Goal: Transaction & Acquisition: Obtain resource

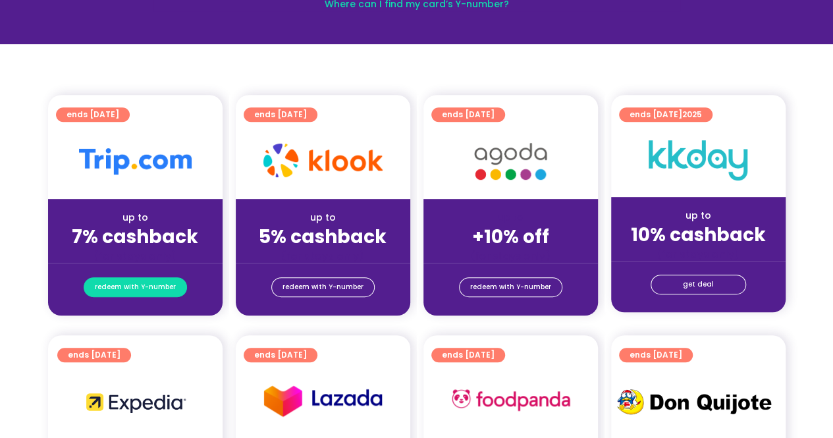
click at [155, 289] on span "redeem with Y-number" at bounding box center [135, 287] width 81 height 18
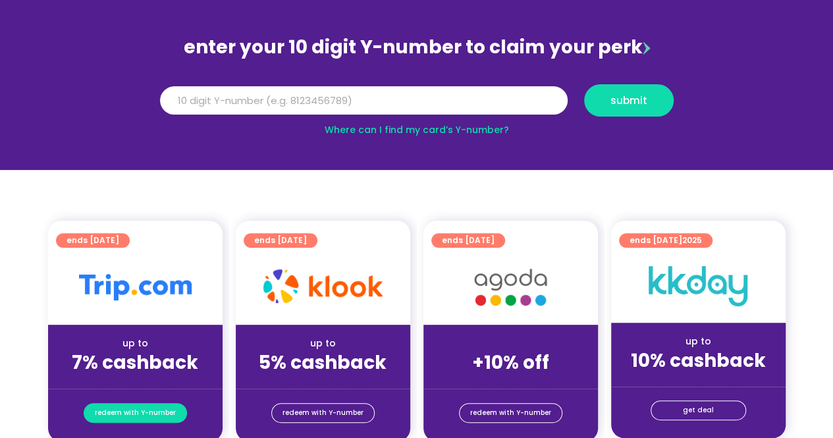
scroll to position [145, 0]
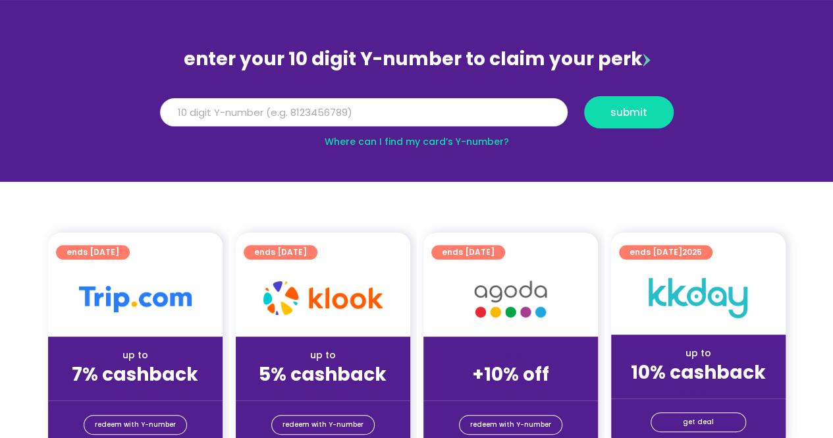
click at [340, 110] on input "Y Number" at bounding box center [364, 112] width 408 height 29
click at [464, 139] on link "Where can I find my card’s Y-number?" at bounding box center [417, 141] width 184 height 13
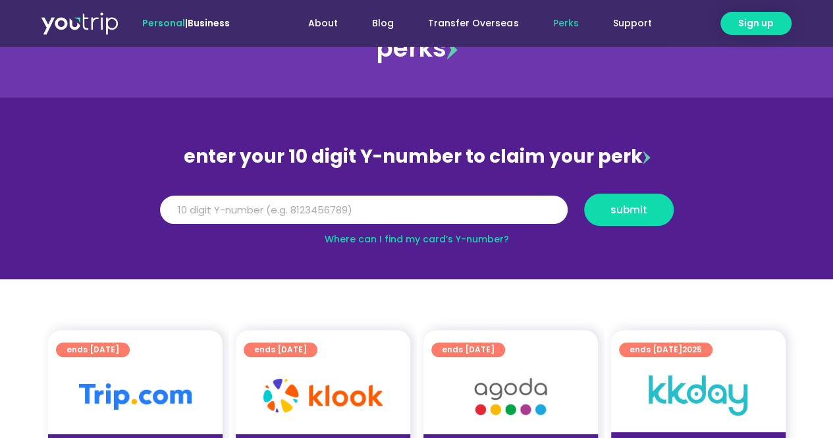
scroll to position [47, 0]
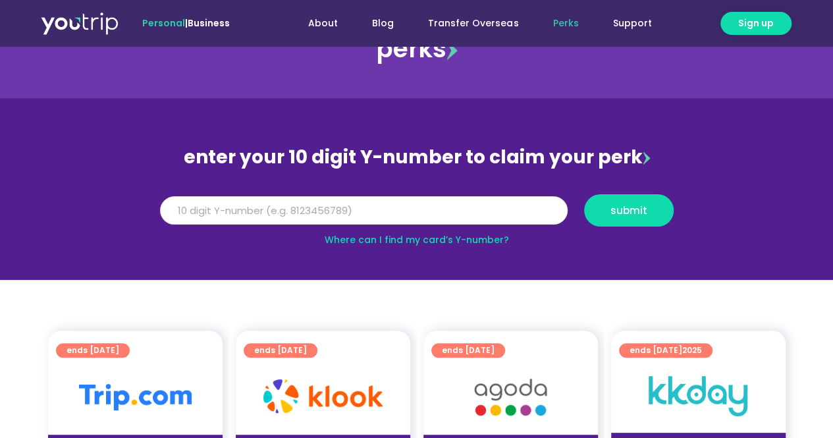
click at [238, 221] on input "Y Number" at bounding box center [364, 210] width 408 height 29
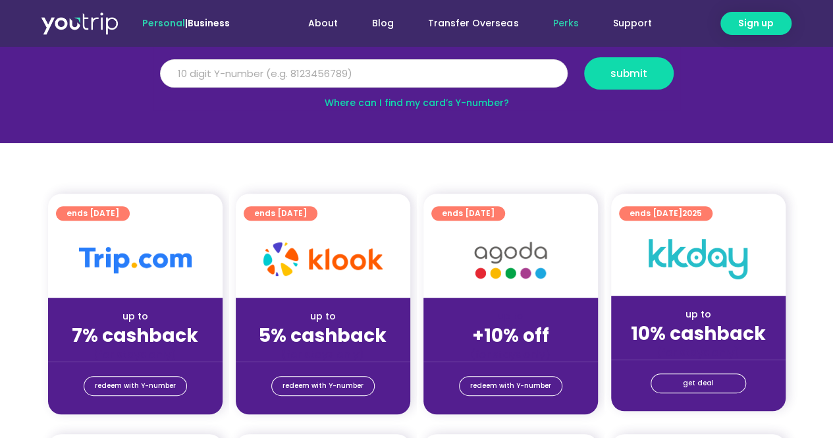
scroll to position [184, 0]
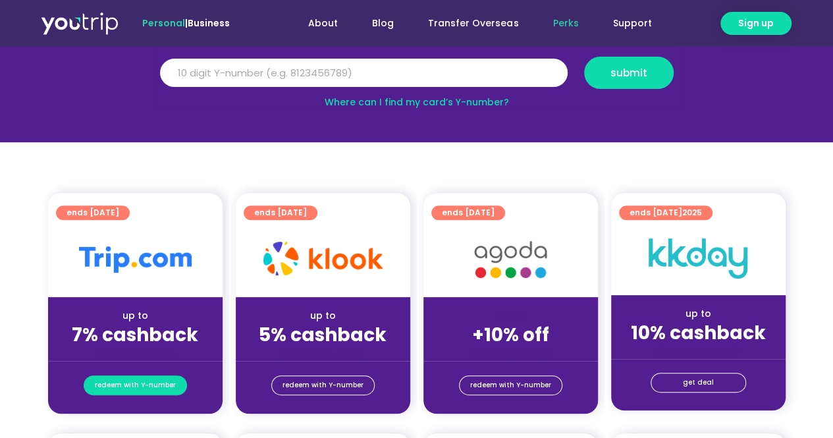
click at [132, 380] on span "redeem with Y-number" at bounding box center [135, 385] width 81 height 18
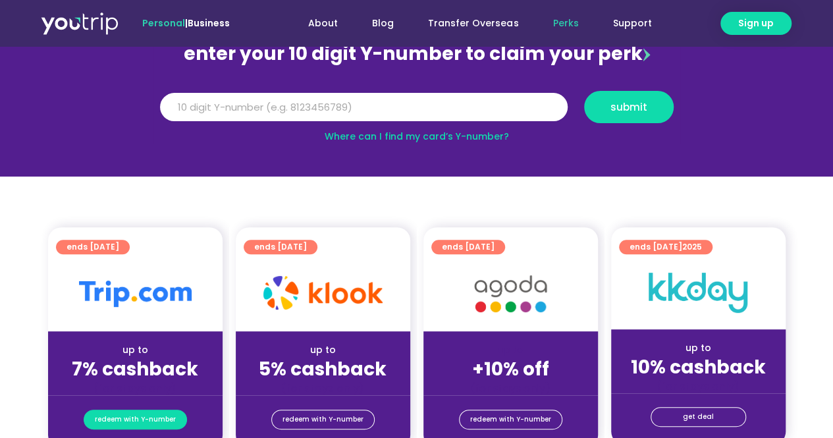
scroll to position [145, 0]
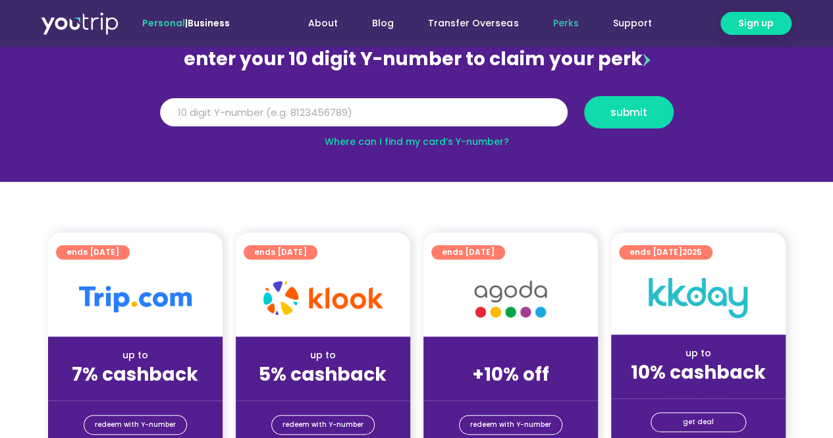
click at [273, 115] on input "Y Number" at bounding box center [364, 112] width 408 height 29
type input "8185316138"
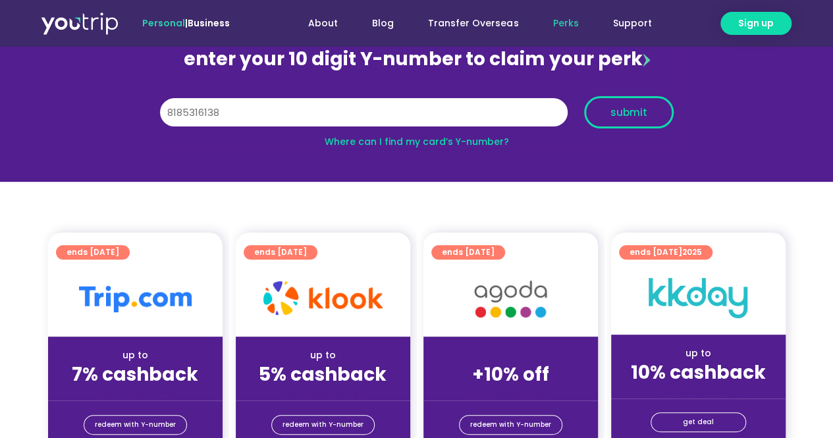
click at [607, 101] on button "submit" at bounding box center [629, 112] width 90 height 32
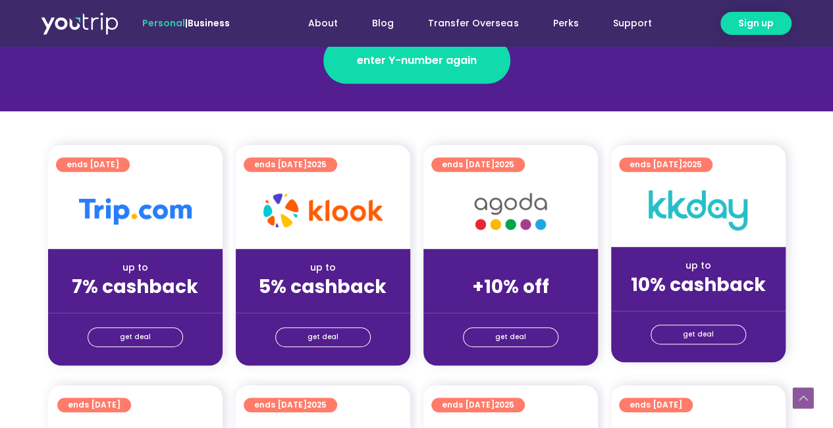
scroll to position [271, 0]
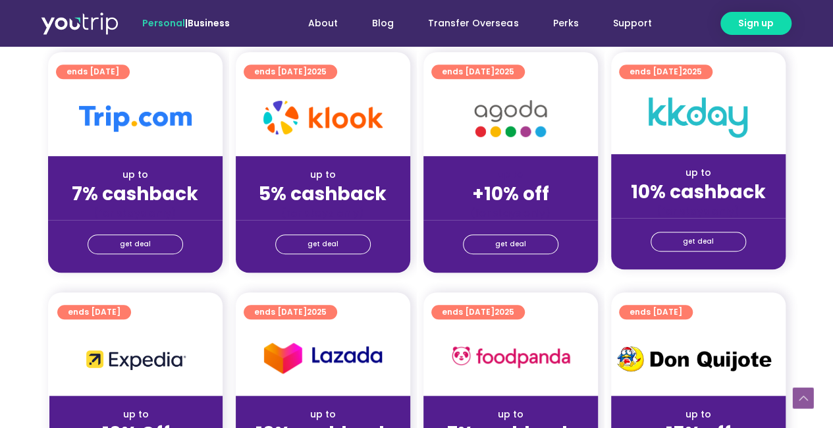
scroll to position [342, 0]
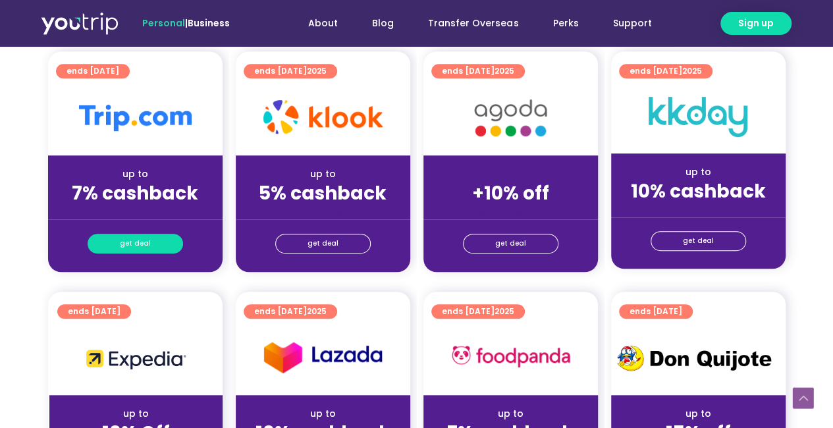
click at [138, 245] on span "get deal" at bounding box center [135, 243] width 31 height 18
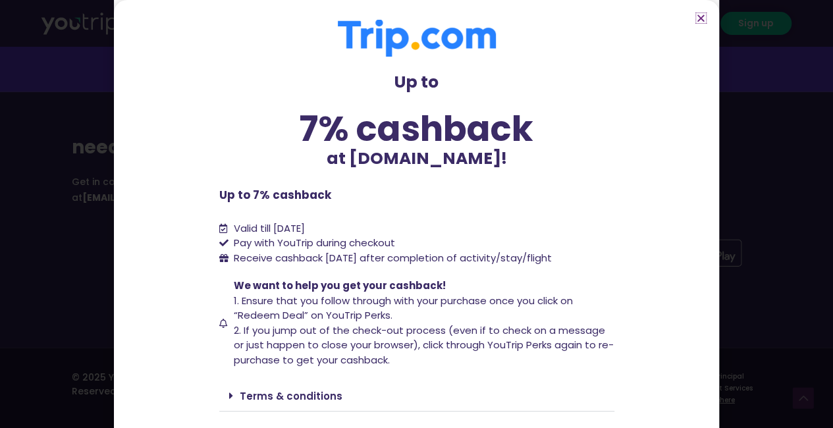
scroll to position [74, 0]
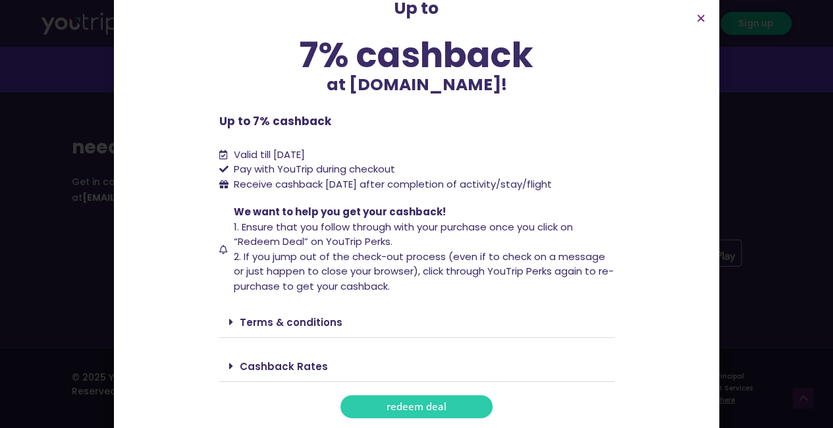
click at [387, 406] on span "redeem deal" at bounding box center [417, 407] width 60 height 10
